Goal: Task Accomplishment & Management: Use online tool/utility

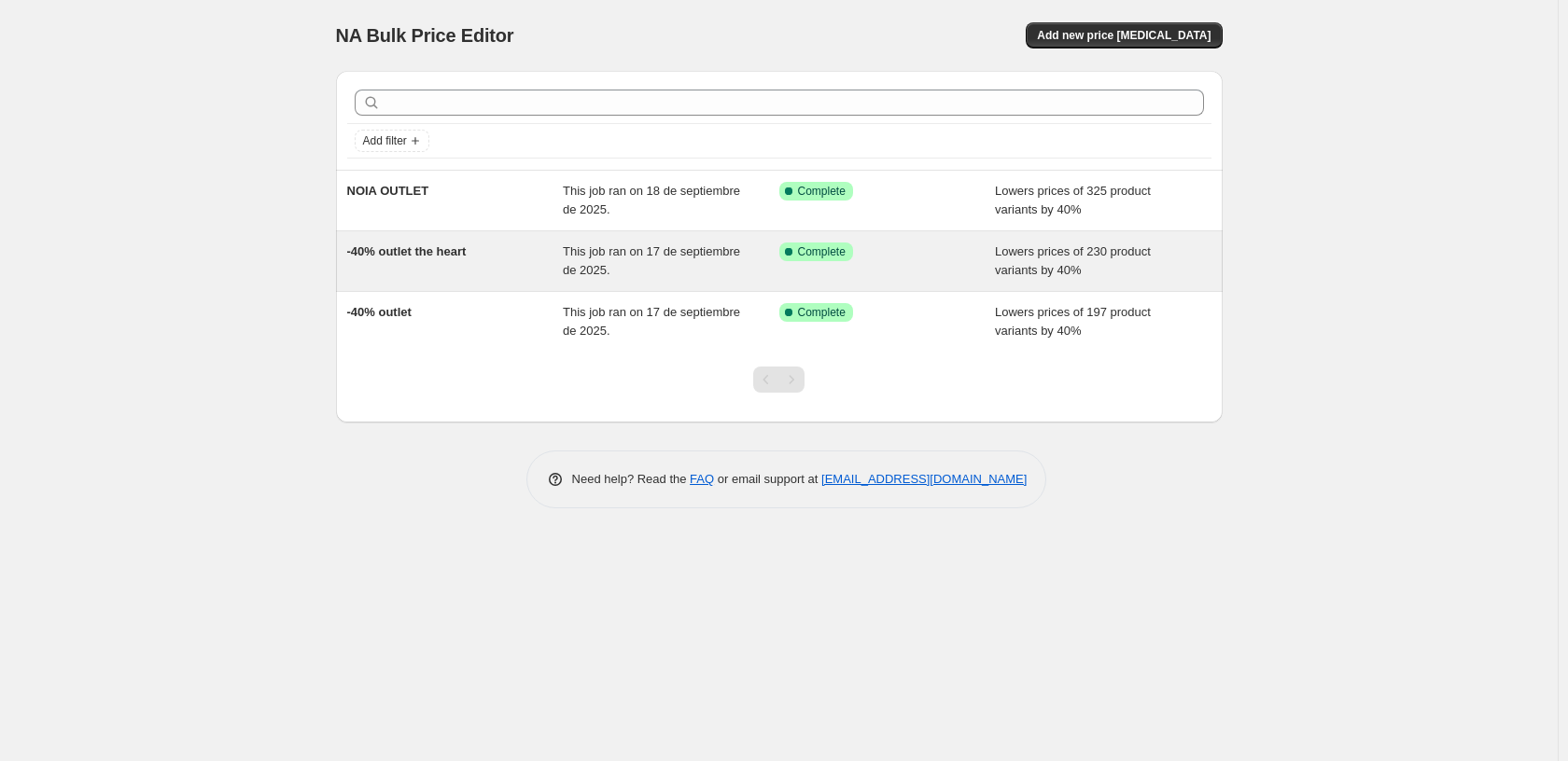
click at [445, 249] on span "-40% outlet the heart" at bounding box center [407, 251] width 120 height 14
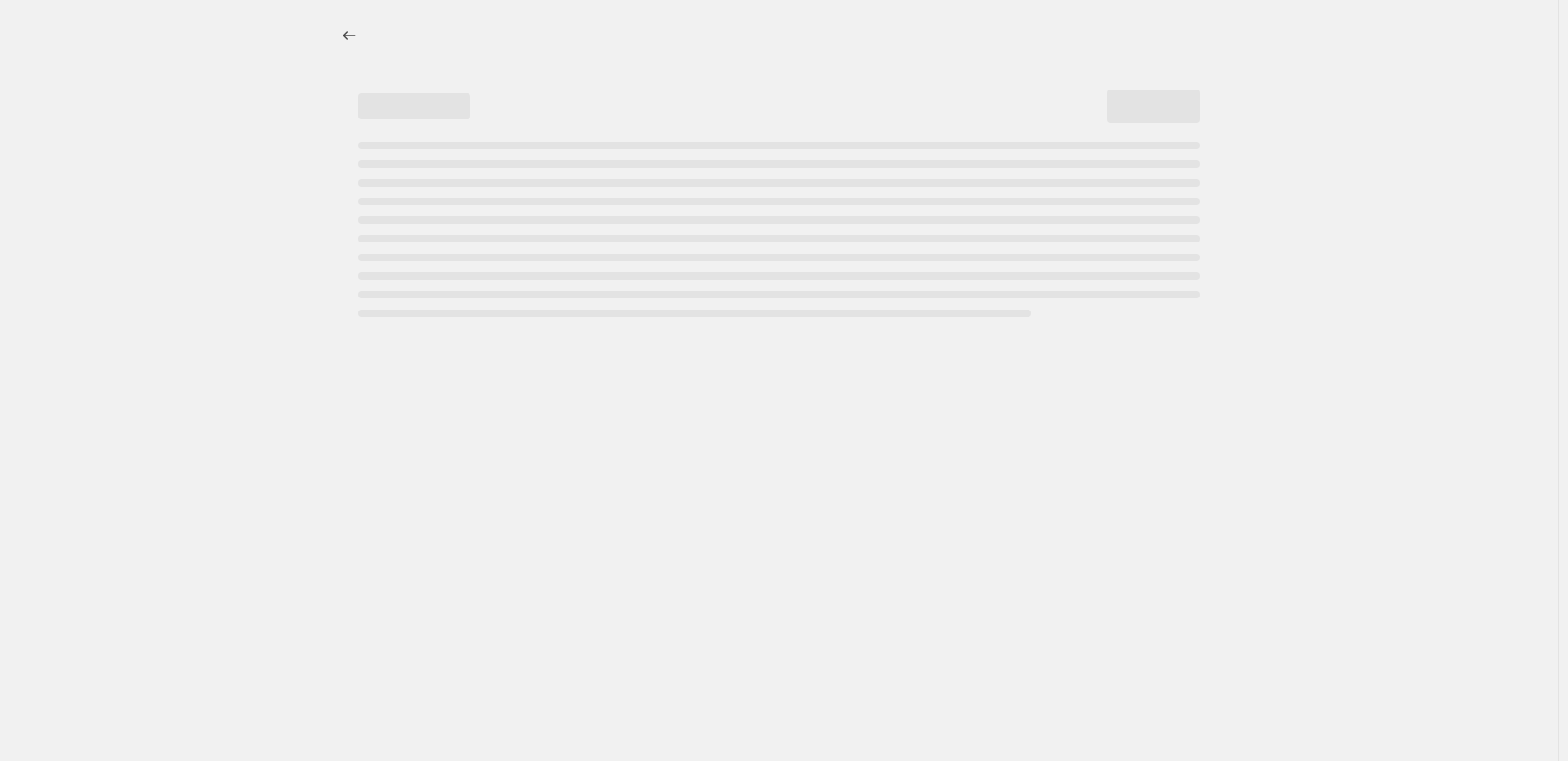
select select "percentage"
select select "collection"
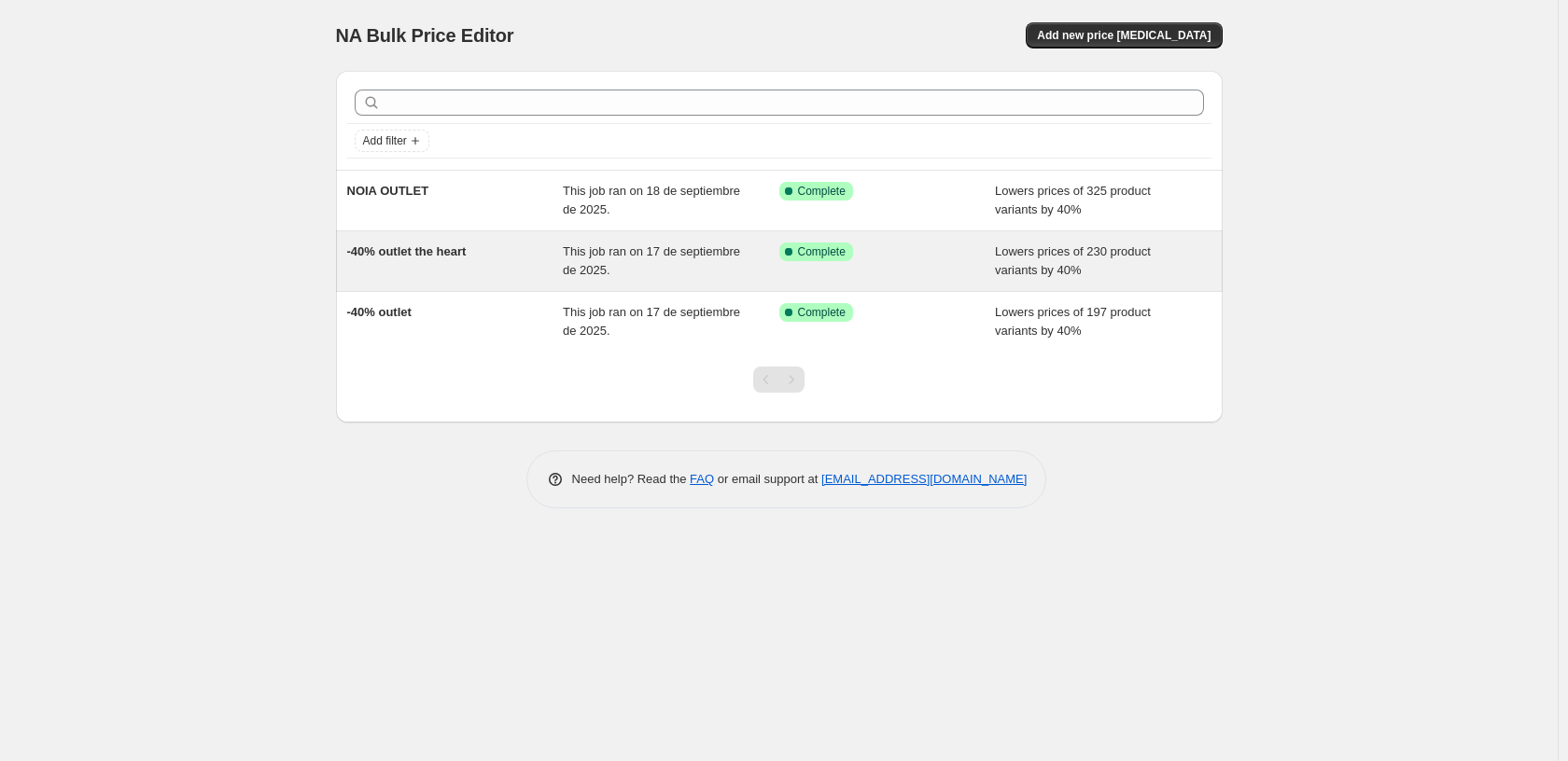
click at [428, 251] on span "-40% outlet the heart" at bounding box center [407, 251] width 120 height 14
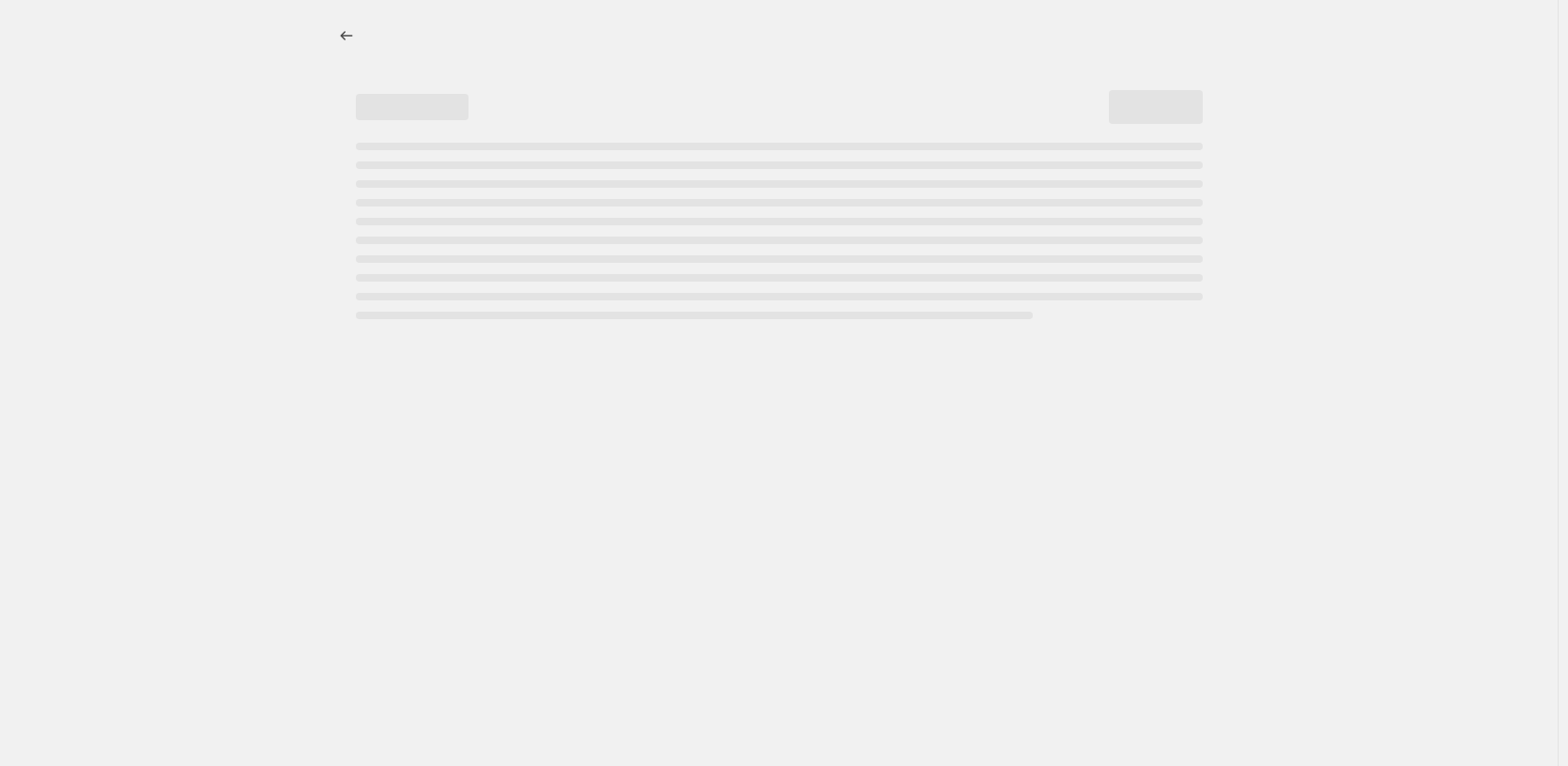
select select "percentage"
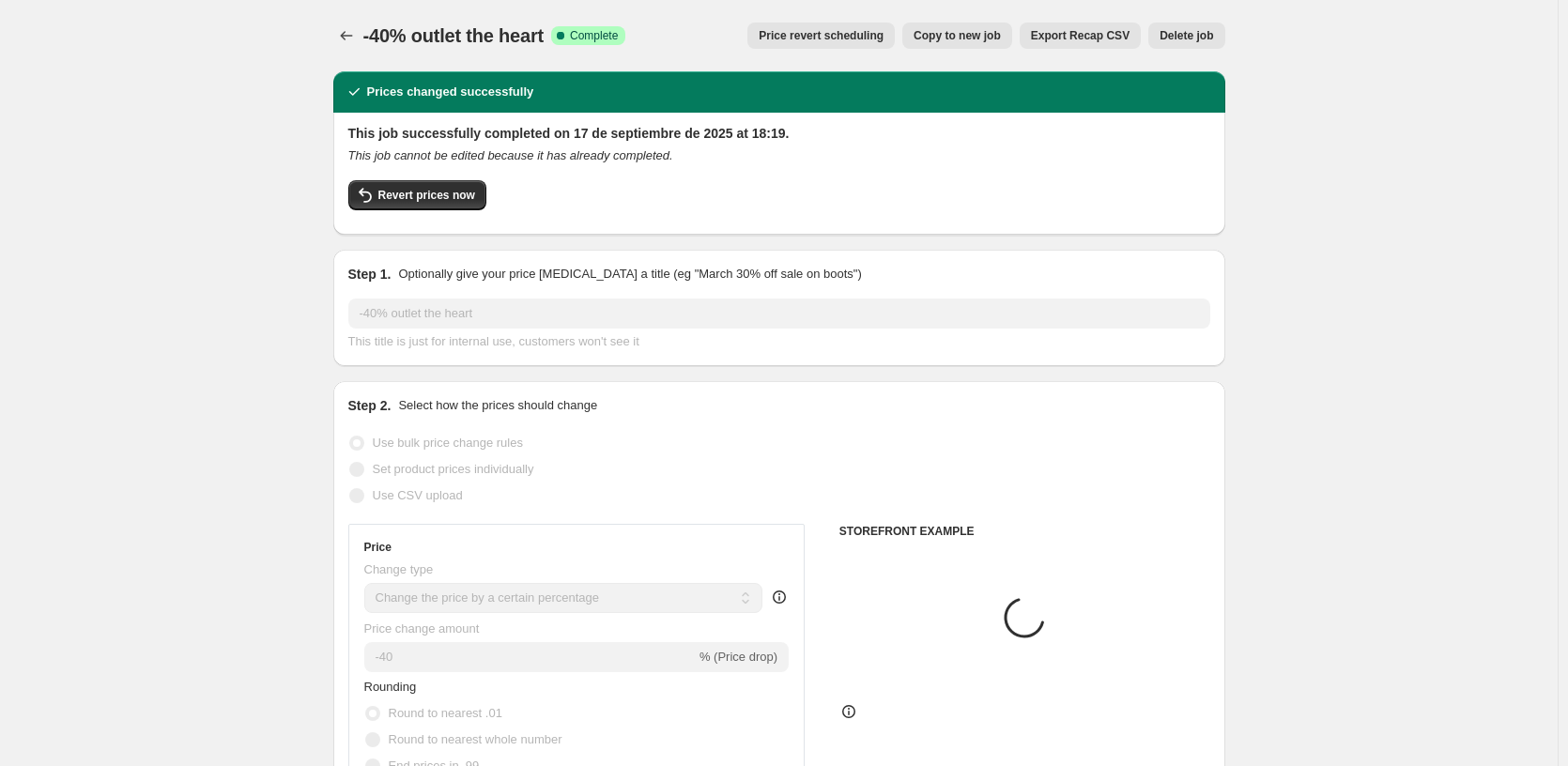
select select "collection"
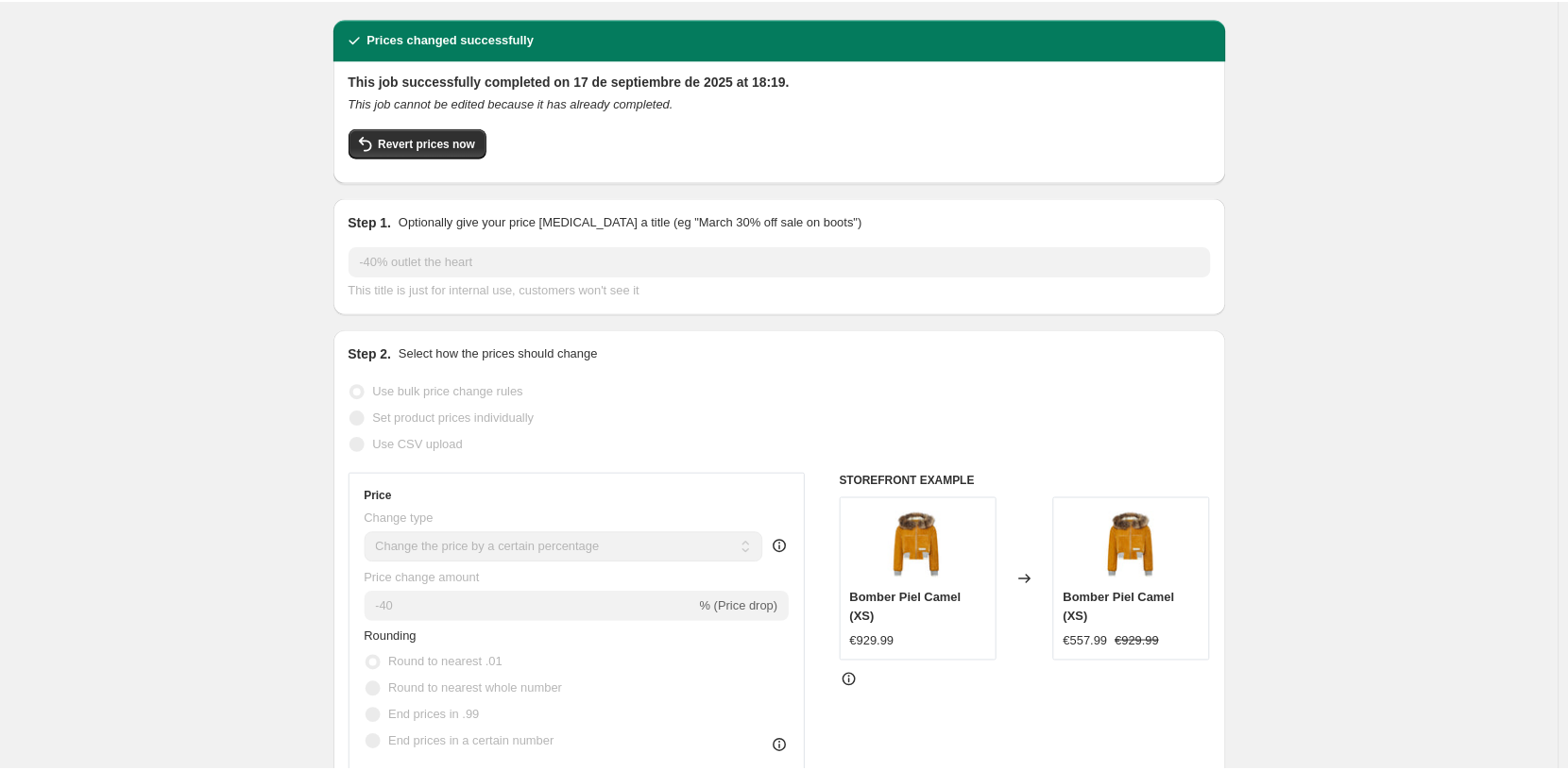
scroll to position [51, 0]
